Goal: Task Accomplishment & Management: Manage account settings

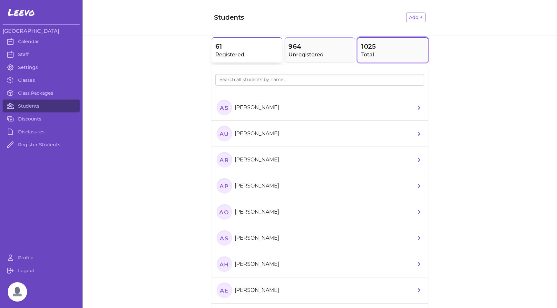
click at [256, 45] on span "61" at bounding box center [246, 46] width 63 height 9
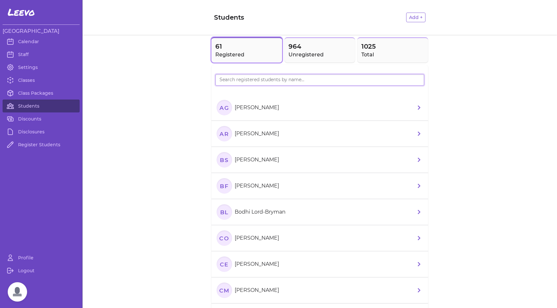
click at [260, 79] on input "search" at bounding box center [319, 80] width 209 height 12
type input "conra"
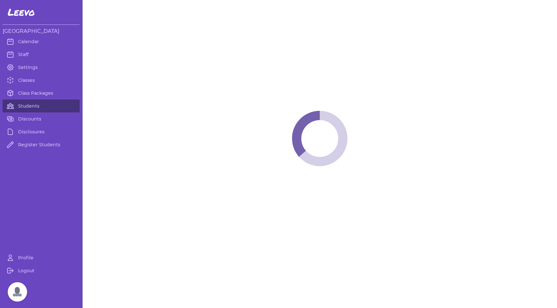
select select "MT"
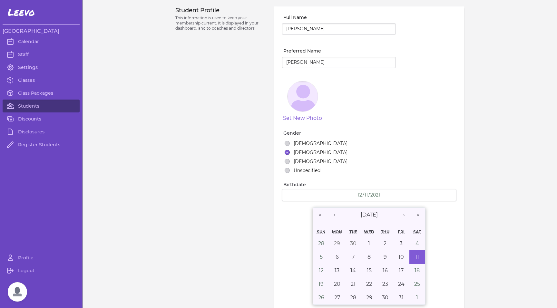
select select "7"
click at [21, 43] on link "Calendar" at bounding box center [41, 41] width 77 height 13
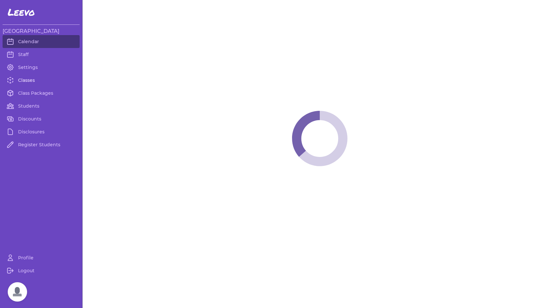
click at [21, 80] on link "Classes" at bounding box center [41, 80] width 77 height 13
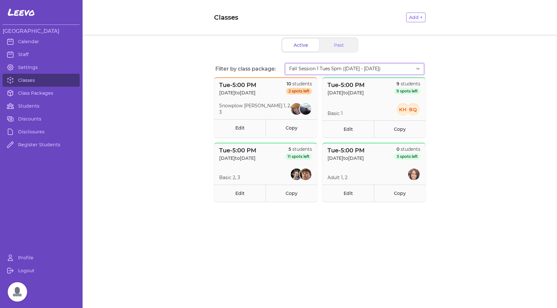
select select "2808"
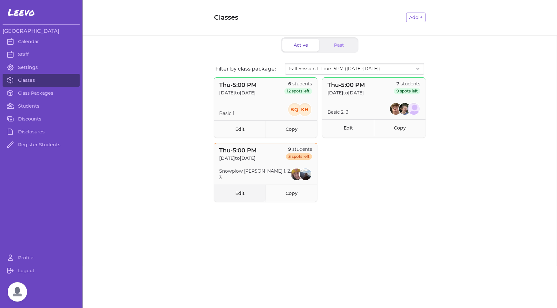
click at [237, 195] on link "Edit" at bounding box center [240, 193] width 52 height 17
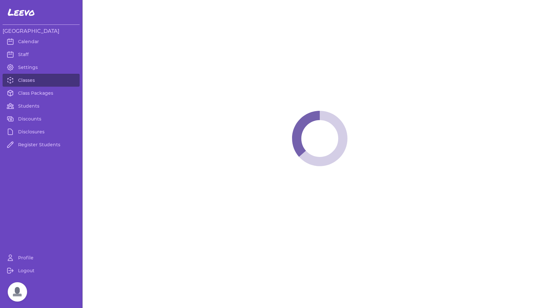
select select "4"
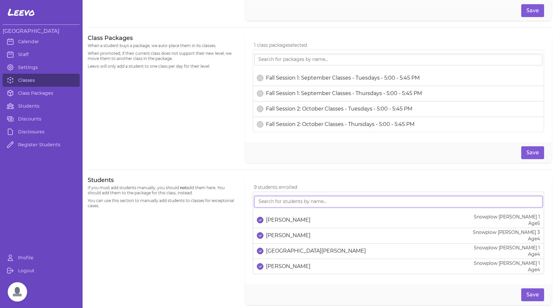
click at [286, 201] on input "search" at bounding box center [398, 202] width 288 height 12
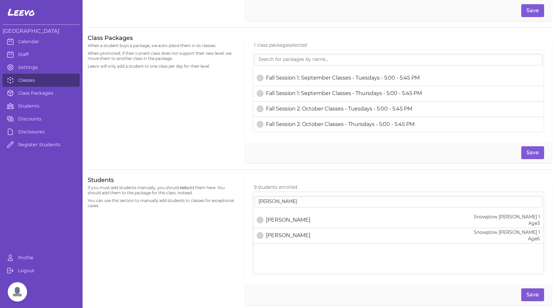
drag, startPoint x: 253, startPoint y: 209, endPoint x: 178, endPoint y: 261, distance: 91.3
click at [178, 261] on div "Students If you must add students manually, you should not add them here. You s…" at bounding box center [163, 240] width 150 height 129
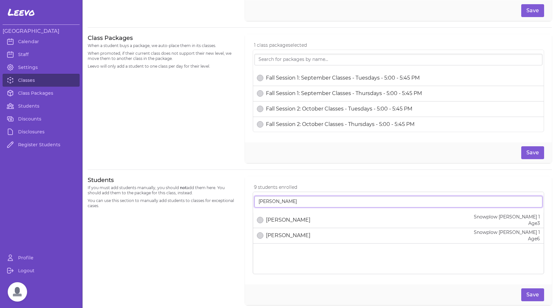
drag, startPoint x: 301, startPoint y: 202, endPoint x: 297, endPoint y: 202, distance: 3.5
click at [297, 202] on input "[PERSON_NAME]" at bounding box center [398, 202] width 288 height 12
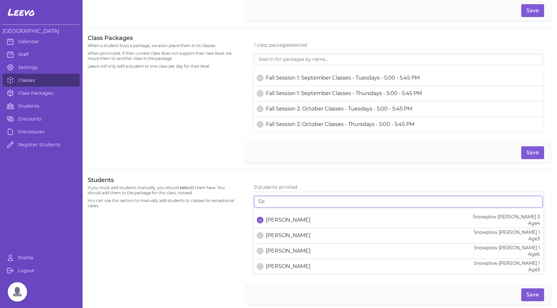
type input "C"
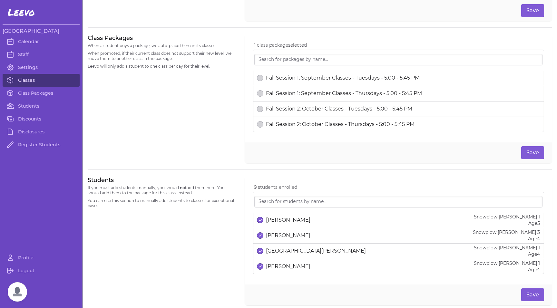
click at [31, 76] on link "Classes" at bounding box center [41, 80] width 77 height 13
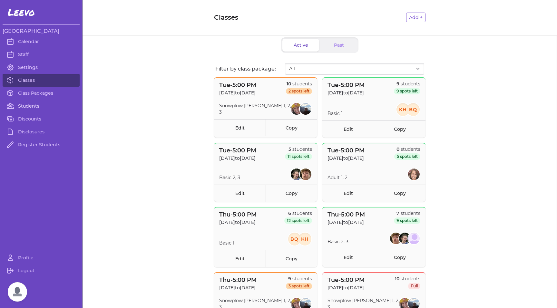
click at [32, 107] on link "Students" at bounding box center [41, 106] width 77 height 13
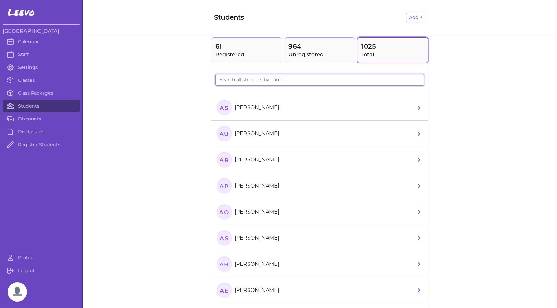
drag, startPoint x: 246, startPoint y: 79, endPoint x: 245, endPoint y: 76, distance: 3.3
click at [246, 79] on input "search" at bounding box center [319, 80] width 209 height 12
type input "van si"
click at [222, 136] on text "ES" at bounding box center [224, 133] width 8 height 7
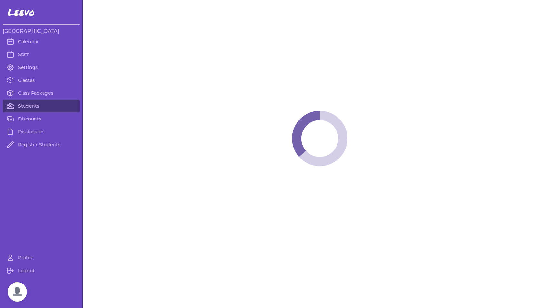
select select "MT"
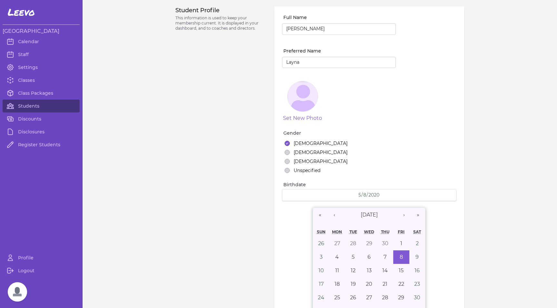
select select "8"
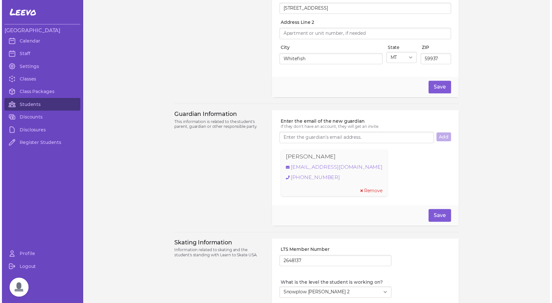
scroll to position [366, 0]
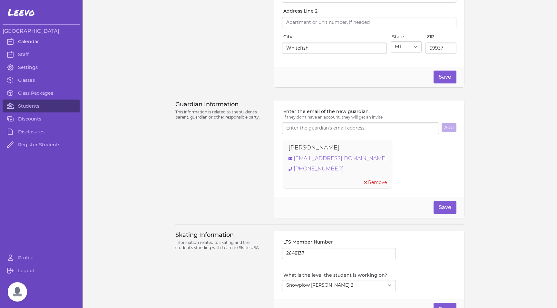
click at [29, 42] on link "Calendar" at bounding box center [41, 41] width 77 height 13
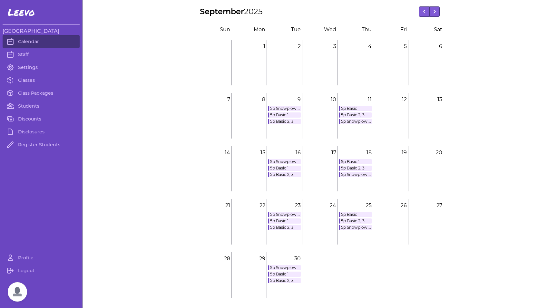
click at [285, 108] on link "5p Snowplow [PERSON_NAME] 1, 2, 3" at bounding box center [284, 108] width 33 height 5
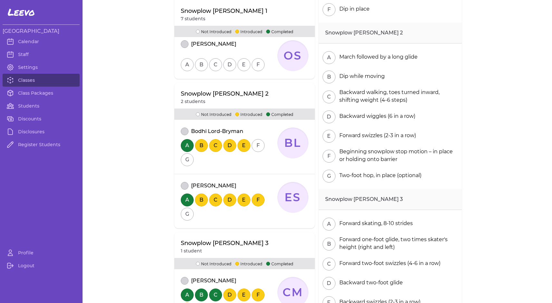
scroll to position [390, 0]
